Goal: Task Accomplishment & Management: Use online tool/utility

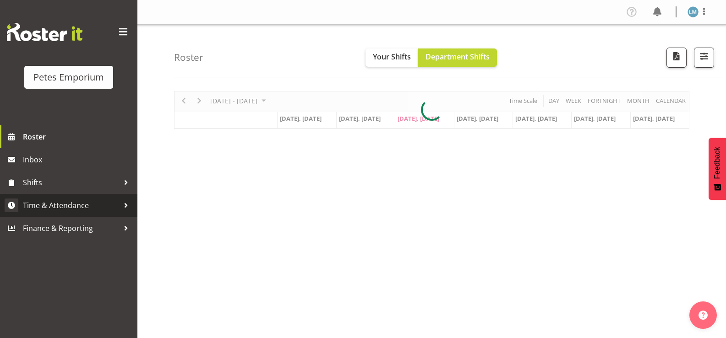
click at [91, 207] on span "Time & Attendance" at bounding box center [71, 206] width 96 height 14
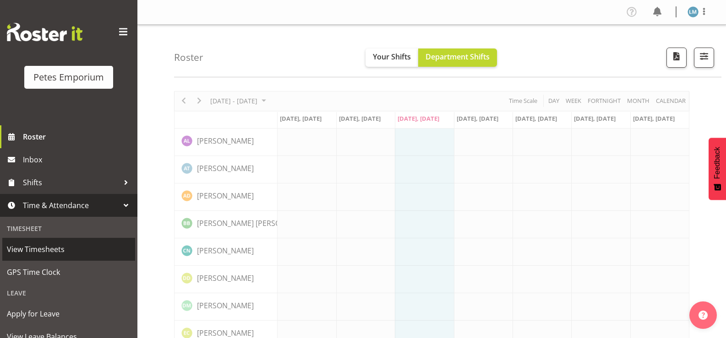
click at [66, 249] on span "View Timesheets" at bounding box center [69, 250] width 124 height 14
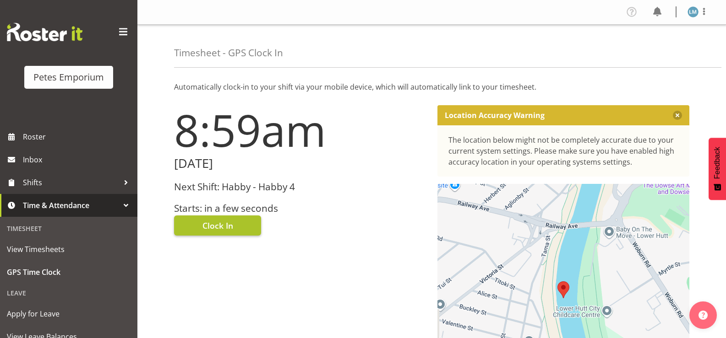
click at [238, 224] on button "Clock In" at bounding box center [217, 226] width 87 height 20
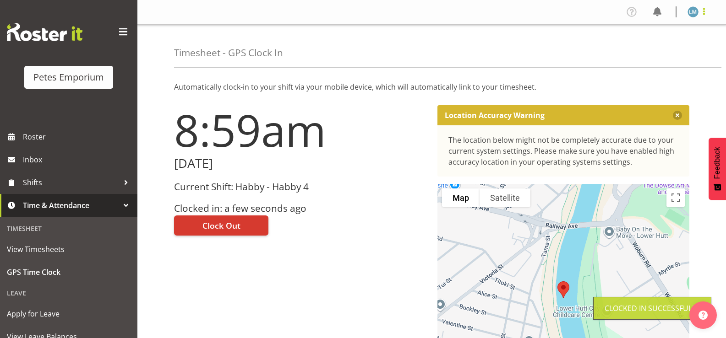
click at [700, 11] on span at bounding box center [703, 11] width 11 height 11
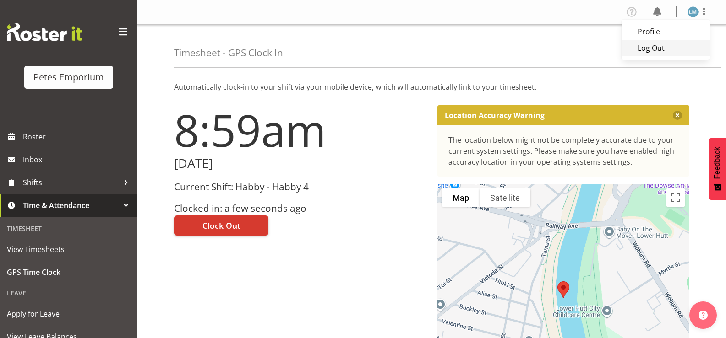
click at [662, 47] on link "Log Out" at bounding box center [665, 48] width 88 height 16
